Goal: Task Accomplishment & Management: Complete application form

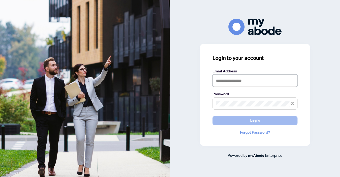
type input "**********"
click at [254, 122] on span "Login" at bounding box center [255, 120] width 10 height 8
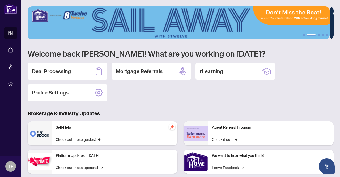
click at [65, 69] on h2 "Deal Processing" at bounding box center [51, 70] width 39 height 7
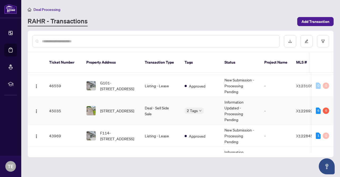
scroll to position [27, 0]
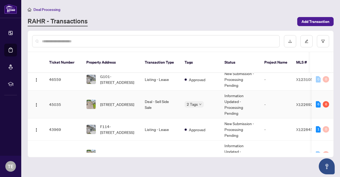
click at [156, 96] on td "Deal - Sell Side Sale" at bounding box center [160, 104] width 40 height 28
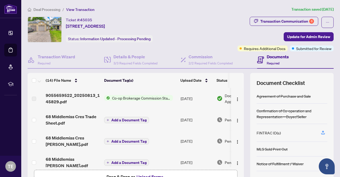
drag, startPoint x: 205, startPoint y: 109, endPoint x: 178, endPoint y: 104, distance: 27.5
click at [195, 109] on td "Aug/12/2025" at bounding box center [196, 119] width 36 height 21
click at [280, 19] on div "Transaction Communication 6" at bounding box center [287, 21] width 54 height 8
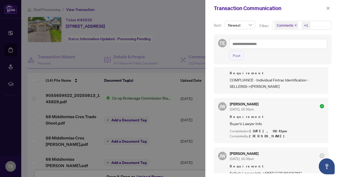
scroll to position [458, 0]
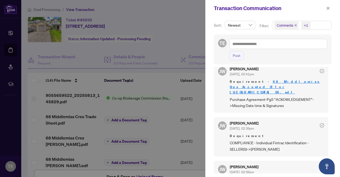
click at [188, 46] on div at bounding box center [170, 88] width 340 height 177
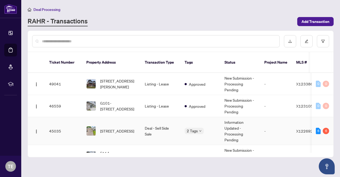
click at [163, 121] on td "Deal - Sell Side Sale" at bounding box center [160, 131] width 40 height 28
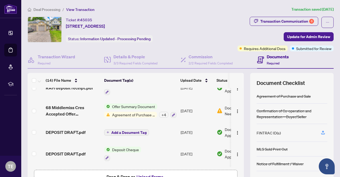
scroll to position [227, 0]
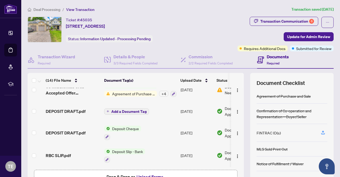
click at [132, 95] on td "Offer Summary Document Agreement of Purchase and Sale + 4" at bounding box center [140, 89] width 76 height 23
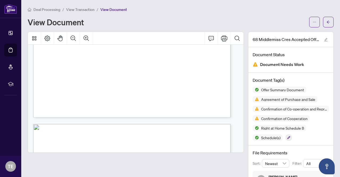
scroll to position [451, 0]
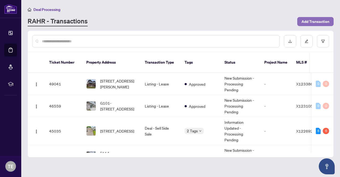
click at [315, 22] on span "Add Transaction" at bounding box center [315, 21] width 28 height 8
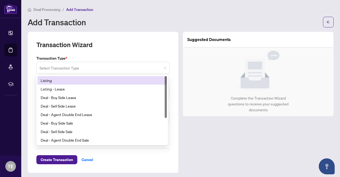
click at [164, 71] on span at bounding box center [103, 68] width 127 height 10
click at [46, 80] on div "Listing" at bounding box center [102, 80] width 123 height 6
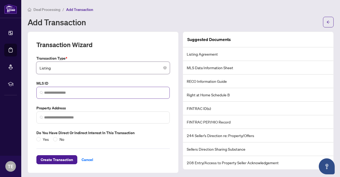
click at [84, 95] on span at bounding box center [102, 93] width 133 height 12
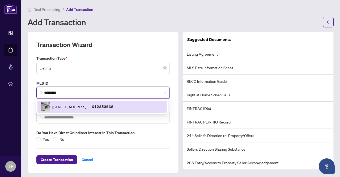
click at [86, 109] on span "275 Larch St, Waterloo, Ontario N2L 0J3, Canada" at bounding box center [69, 107] width 34 height 6
type input "*********"
type input "**********"
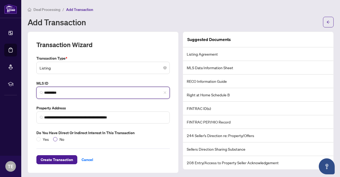
type input "*********"
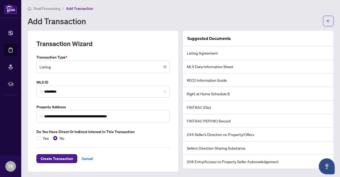
scroll to position [1, 0]
click at [48, 155] on span "Create Transaction" at bounding box center [57, 158] width 32 height 8
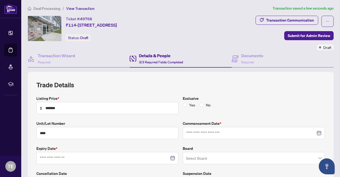
type input "**********"
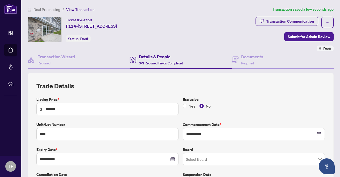
click at [165, 57] on h4 "Details & People" at bounding box center [161, 56] width 44 height 6
click at [251, 57] on h4 "Documents" at bounding box center [252, 56] width 22 height 6
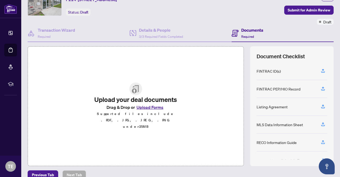
scroll to position [53, 0]
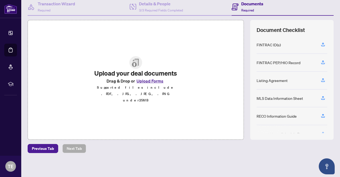
click at [147, 84] on button "Upload Forms" at bounding box center [150, 80] width 30 height 7
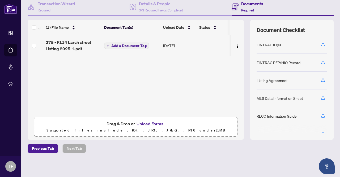
scroll to position [0, 0]
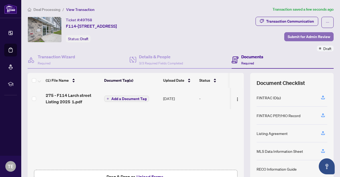
click at [295, 36] on span "Submit for Admin Review" at bounding box center [309, 36] width 42 height 8
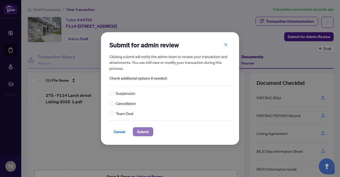
click at [145, 131] on span "Submit" at bounding box center [143, 131] width 12 height 8
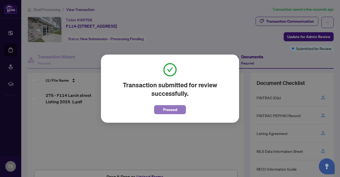
click at [172, 110] on span "Proceed" at bounding box center [170, 109] width 14 height 8
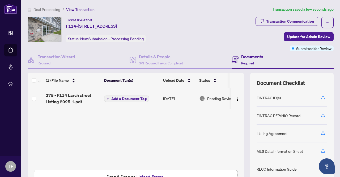
click at [127, 97] on span "Add a Document Tag" at bounding box center [128, 99] width 35 height 4
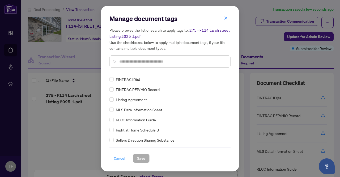
click at [122, 158] on span "Cancel" at bounding box center [120, 158] width 12 height 8
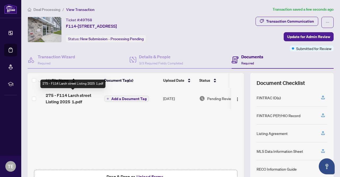
click at [67, 95] on span "275 - F114 Larch street Listing 2025 1.pdf" at bounding box center [73, 98] width 54 height 13
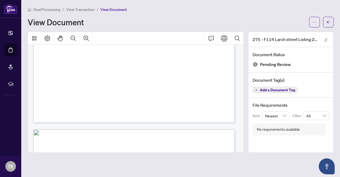
scroll to position [3478, 0]
